Goal: Task Accomplishment & Management: Use online tool/utility

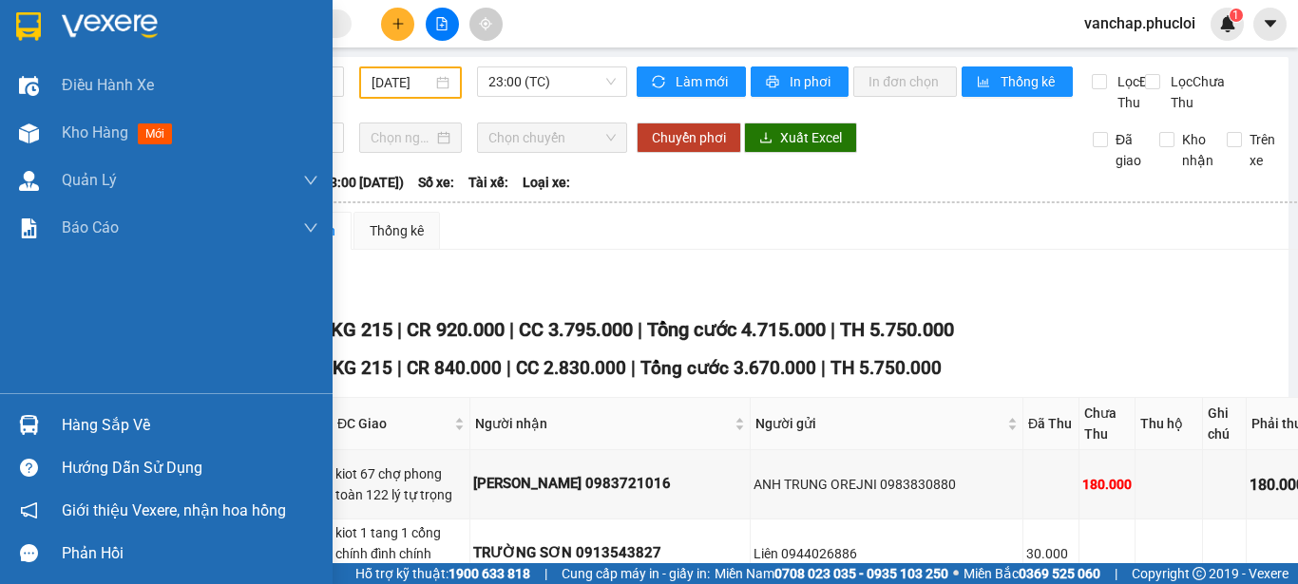
click at [101, 26] on img at bounding box center [110, 26] width 96 height 29
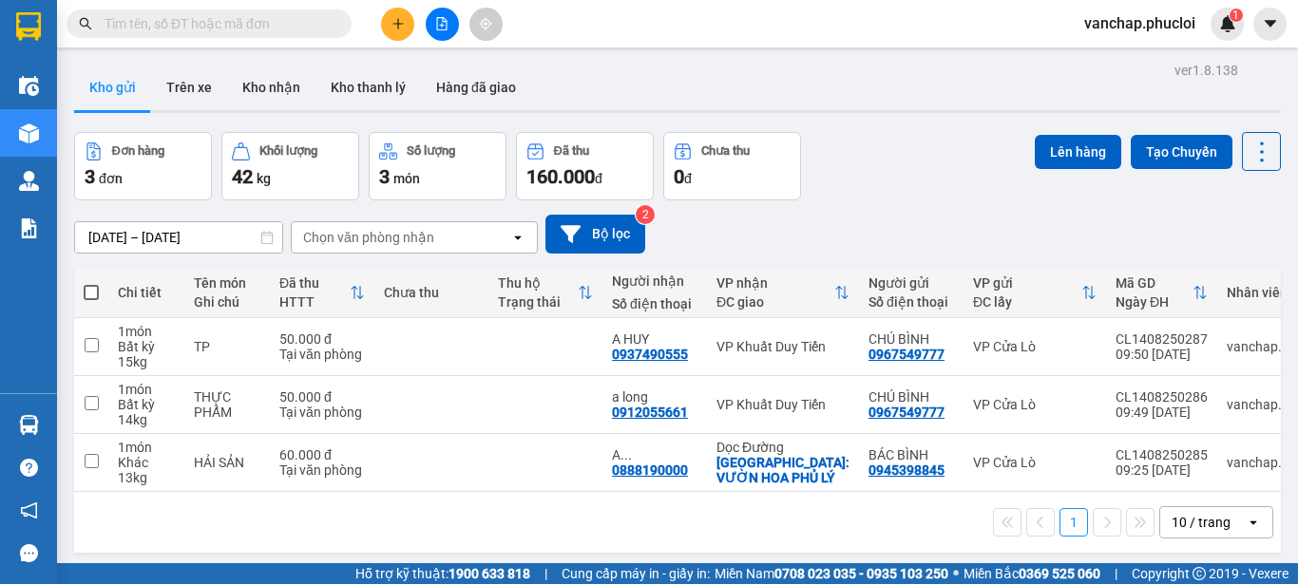
click at [91, 288] on span at bounding box center [91, 292] width 15 height 15
click at [91, 283] on input "checkbox" at bounding box center [91, 283] width 0 height 0
checkbox input "true"
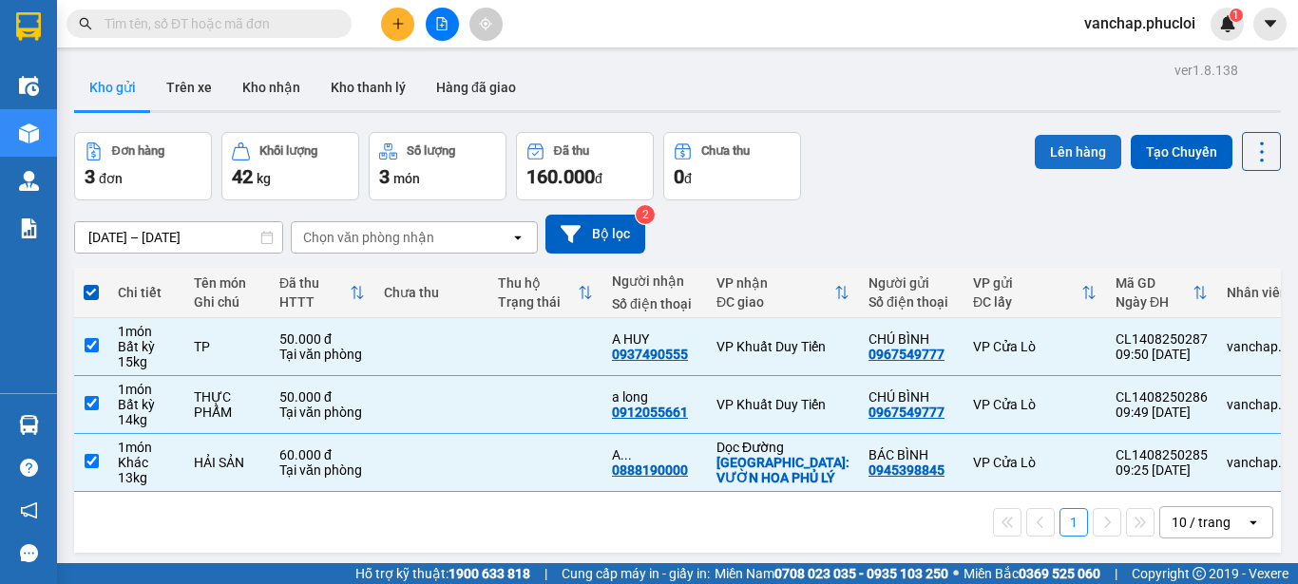
click at [1075, 147] on button "Lên hàng" at bounding box center [1078, 152] width 86 height 34
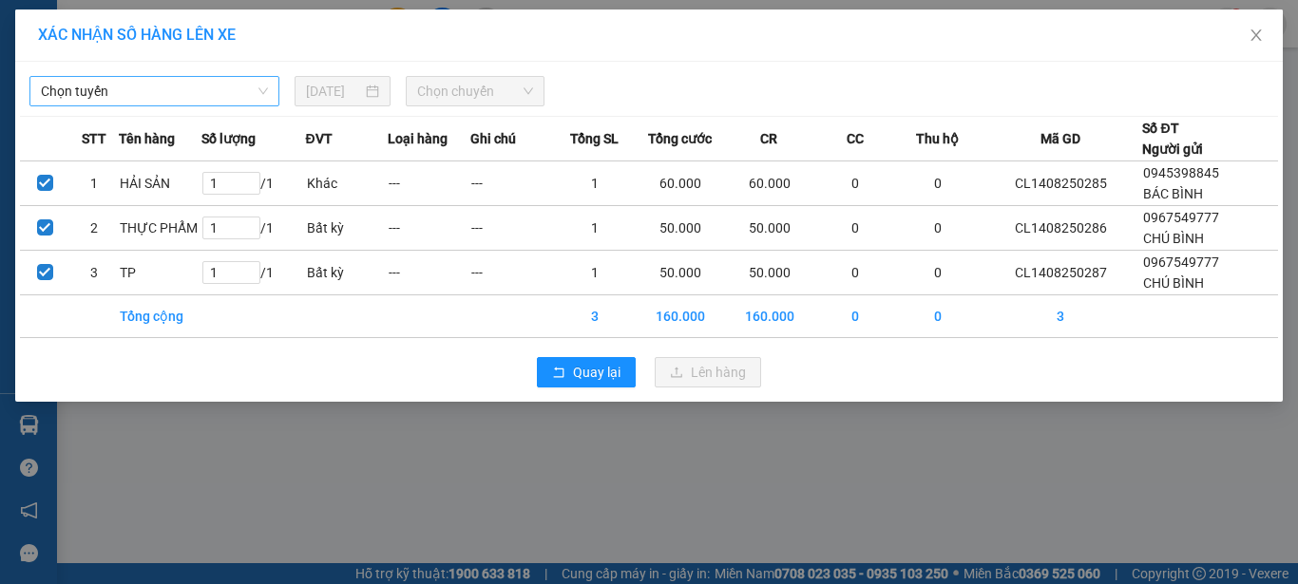
click at [258, 95] on span "Chọn tuyến" at bounding box center [154, 91] width 227 height 29
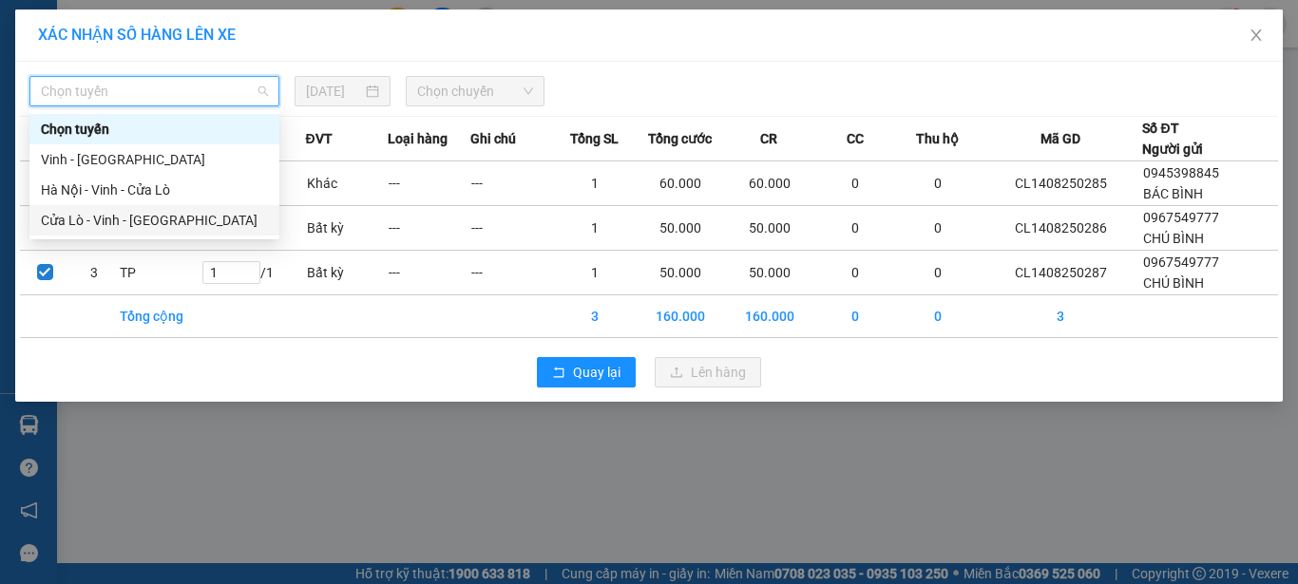
click at [110, 223] on div "Cửa Lò - Vinh - [GEOGRAPHIC_DATA]" at bounding box center [154, 220] width 227 height 21
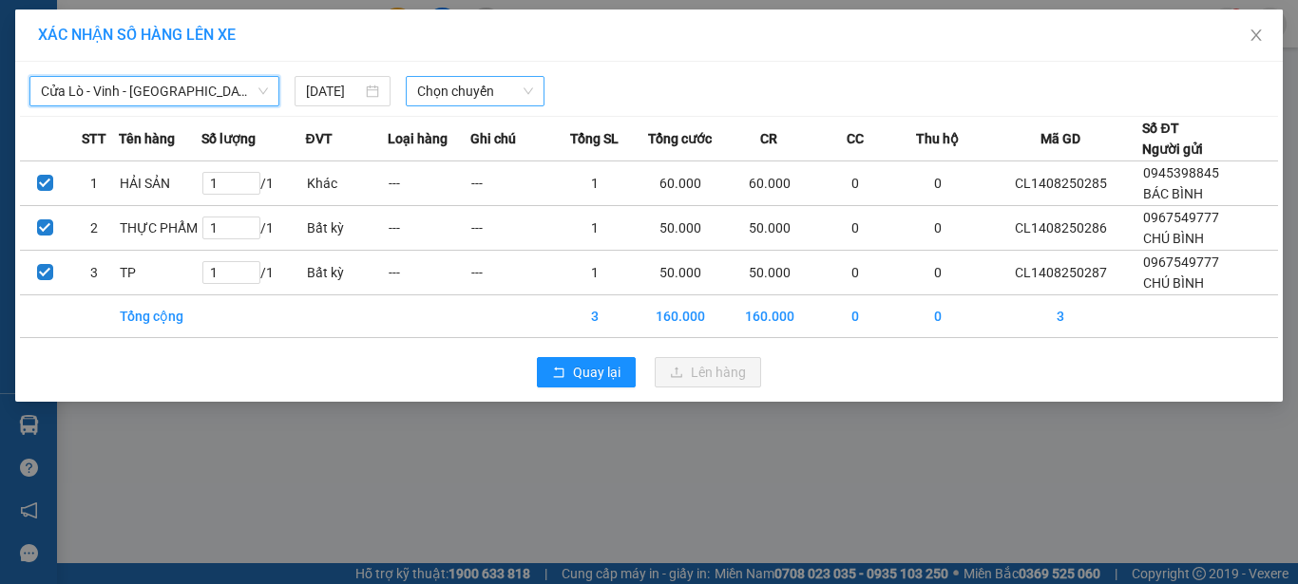
click at [459, 98] on span "Chọn chuyến" at bounding box center [475, 91] width 117 height 29
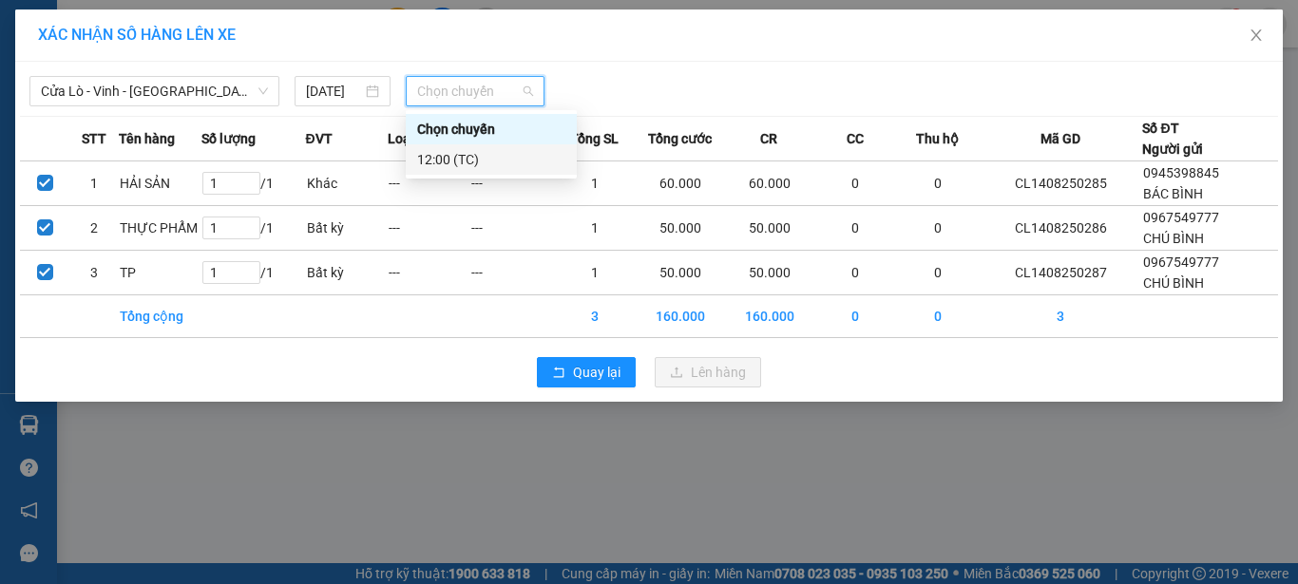
click at [453, 168] on div "12:00 (TC)" at bounding box center [491, 159] width 148 height 21
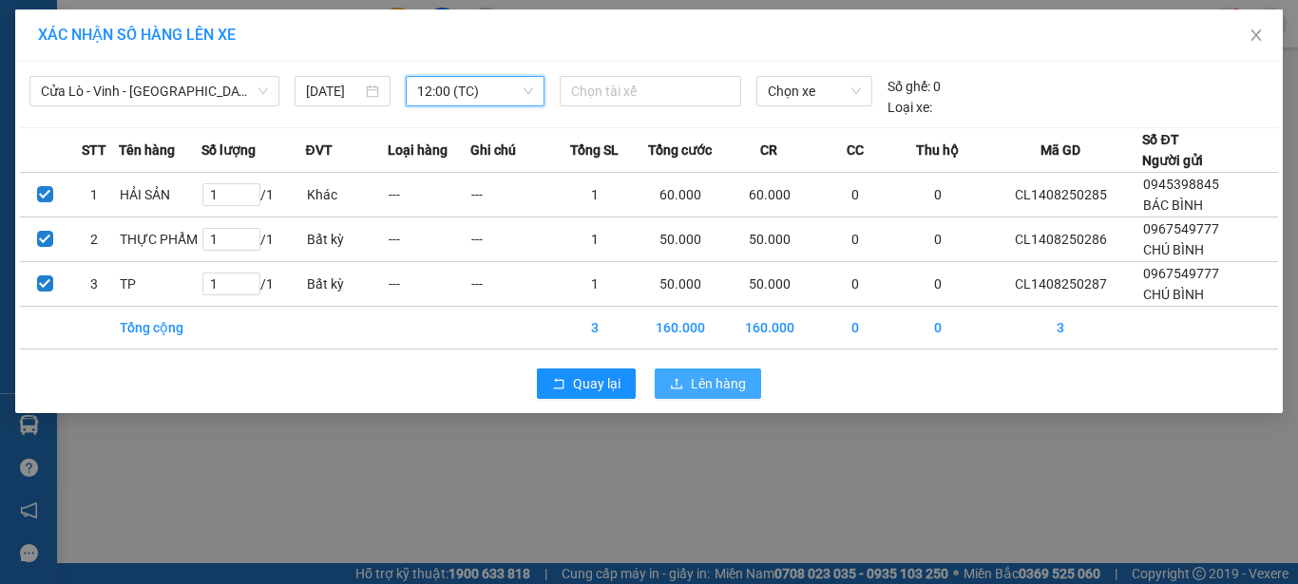
click at [715, 390] on span "Lên hàng" at bounding box center [718, 383] width 55 height 21
